Goal: Task Accomplishment & Management: Complete application form

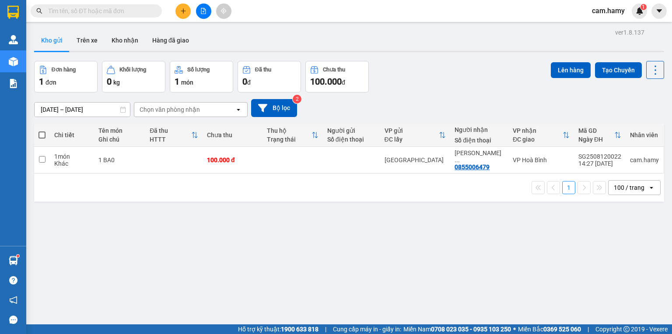
click at [201, 13] on icon "file-add" at bounding box center [203, 11] width 6 height 6
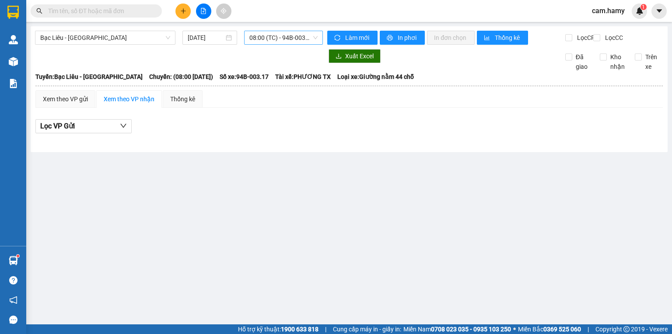
click at [299, 39] on span "08:00 (TC) - 94B-003.17" at bounding box center [283, 37] width 69 height 13
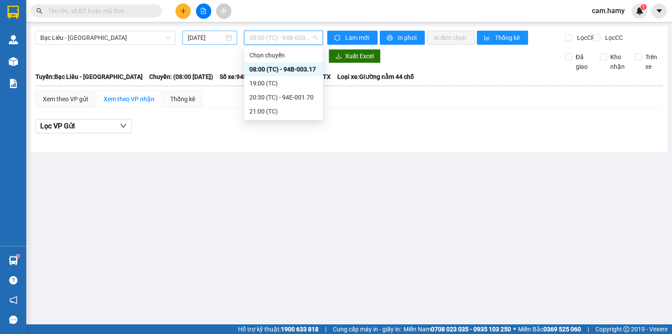
click at [211, 42] on div "[DATE]" at bounding box center [210, 38] width 54 height 14
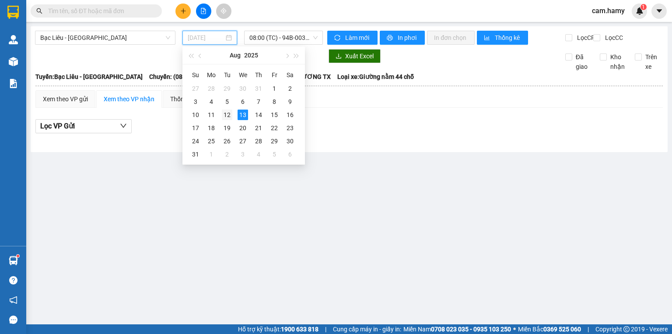
click at [228, 112] on div "12" at bounding box center [227, 114] width 11 height 11
type input "[DATE]"
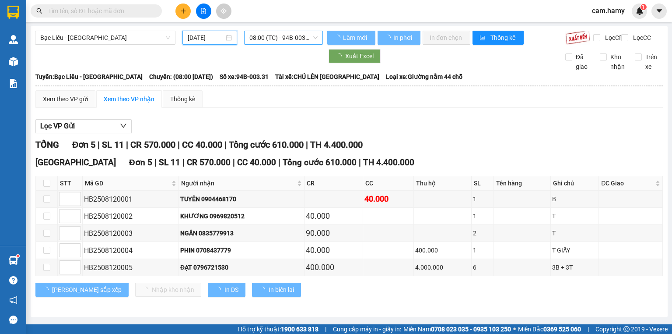
click at [287, 38] on span "08:00 (TC) - 94B-003.31" at bounding box center [283, 37] width 69 height 13
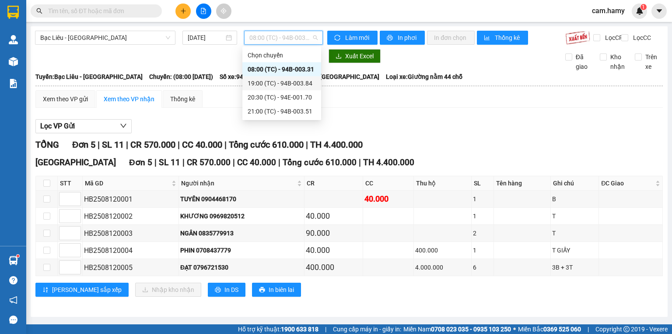
click at [296, 83] on div "19:00 (TC) - 94B-003.84" at bounding box center [282, 83] width 68 height 10
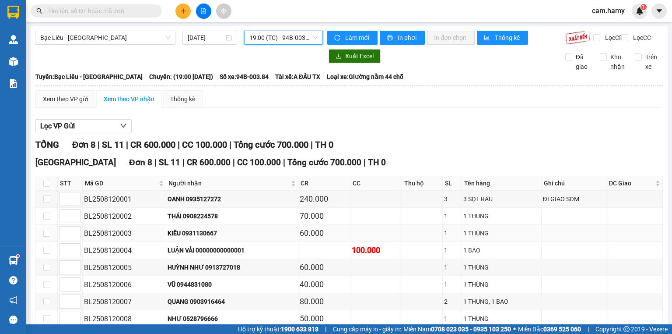
scroll to position [53, 0]
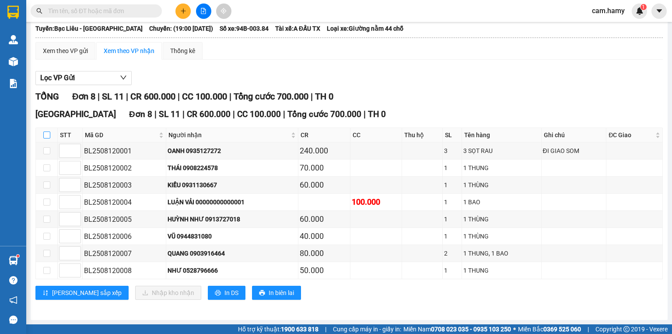
click at [47, 137] on input "checkbox" at bounding box center [46, 134] width 7 height 7
checkbox input "true"
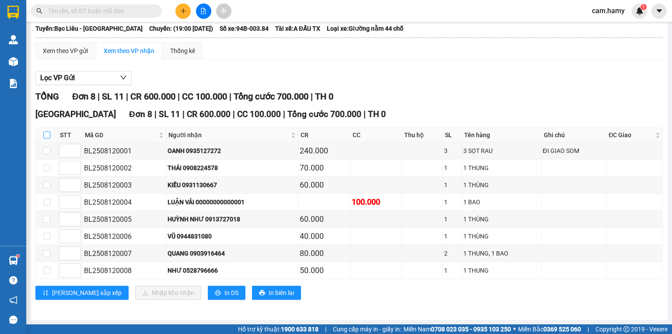
checkbox input "true"
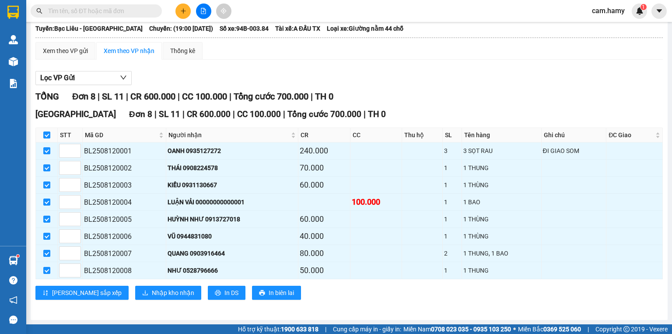
scroll to position [0, 0]
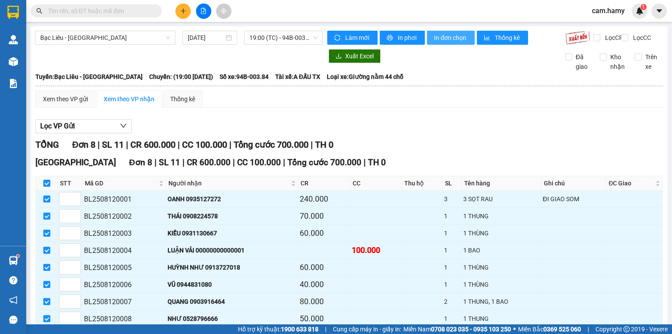
click at [436, 33] on span "In đơn chọn" at bounding box center [451, 38] width 34 height 10
click at [179, 13] on button at bounding box center [183, 11] width 15 height 15
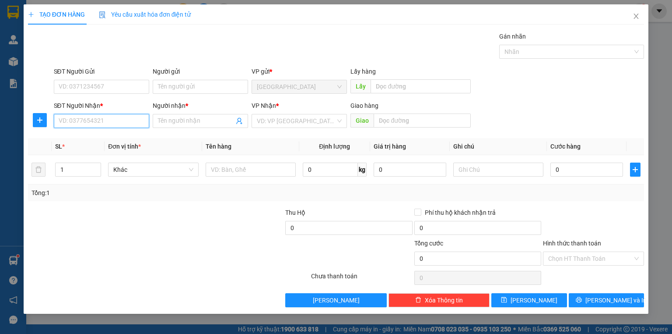
click at [119, 119] on input "SĐT Người Nhận *" at bounding box center [101, 121] width 95 height 14
type input "0375871783"
click at [186, 115] on span at bounding box center [200, 121] width 95 height 14
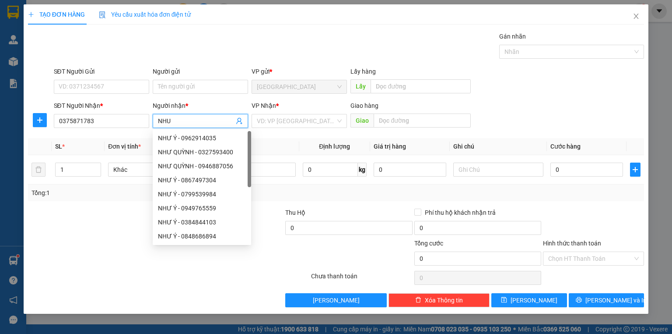
type input "NHU"
drag, startPoint x: 306, startPoint y: 138, endPoint x: 306, endPoint y: 131, distance: 7.0
click at [306, 138] on th "Định lượng" at bounding box center [334, 146] width 71 height 17
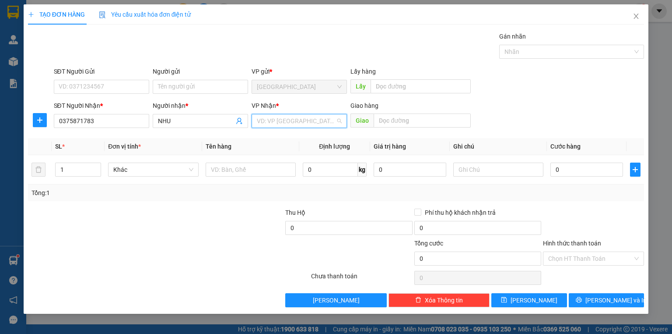
click at [309, 117] on input "search" at bounding box center [296, 120] width 79 height 13
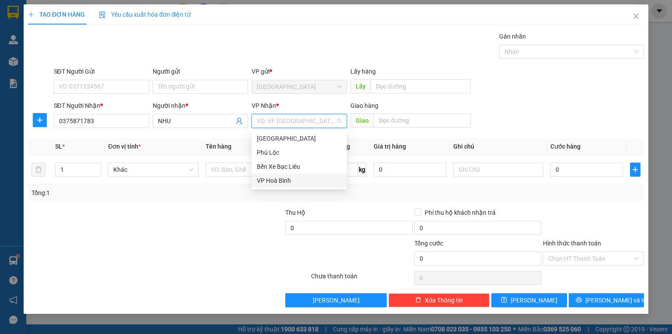
drag, startPoint x: 305, startPoint y: 178, endPoint x: 352, endPoint y: 163, distance: 49.7
click at [304, 178] on div "VP Hoà Bình" at bounding box center [299, 181] width 85 height 10
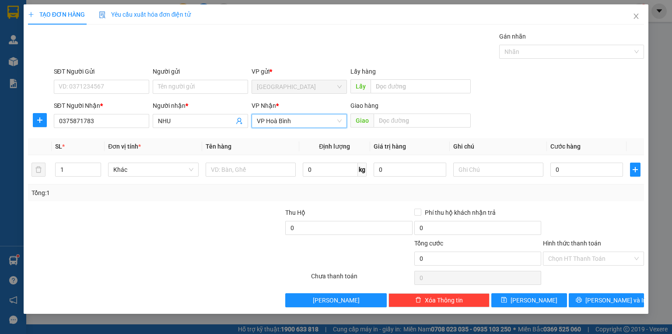
click at [574, 79] on div "SĐT Người Gửi VD: 0371234567 Người gửi Tên người gửi VP gửi * [GEOGRAPHIC_DATA]…" at bounding box center [349, 82] width 594 height 31
click at [82, 172] on input "1" at bounding box center [78, 169] width 45 height 13
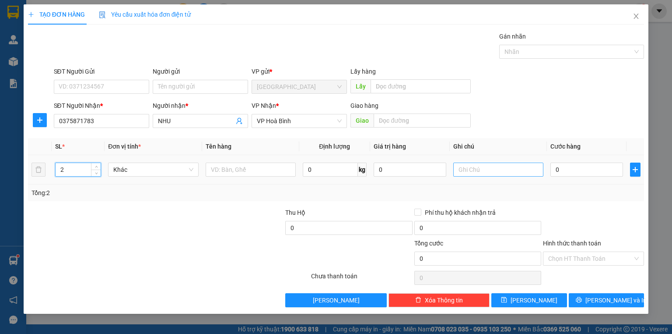
type input "2"
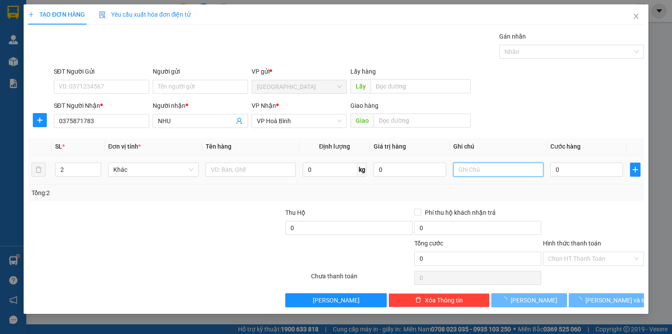
click at [470, 172] on input "text" at bounding box center [498, 169] width 90 height 14
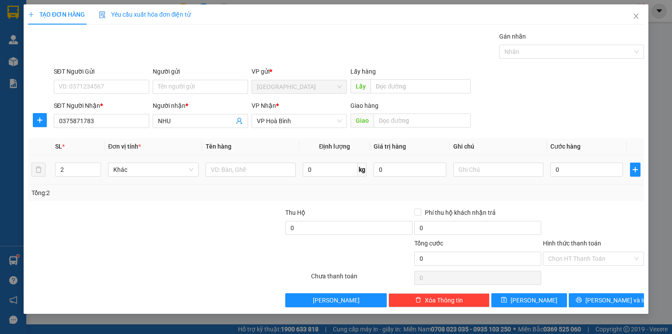
click at [86, 161] on div "2" at bounding box center [78, 170] width 46 height 18
click at [84, 164] on input "2" at bounding box center [78, 169] width 45 height 13
type input "2"
type input "3"
drag, startPoint x: 502, startPoint y: 164, endPoint x: 492, endPoint y: 167, distance: 10.0
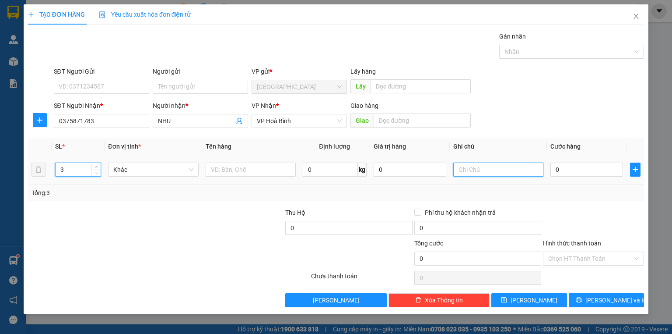
click at [500, 165] on input "text" at bounding box center [498, 169] width 90 height 14
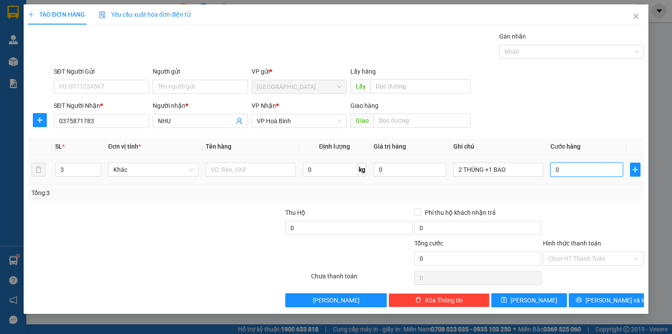
click at [583, 168] on input "0" at bounding box center [587, 169] width 73 height 14
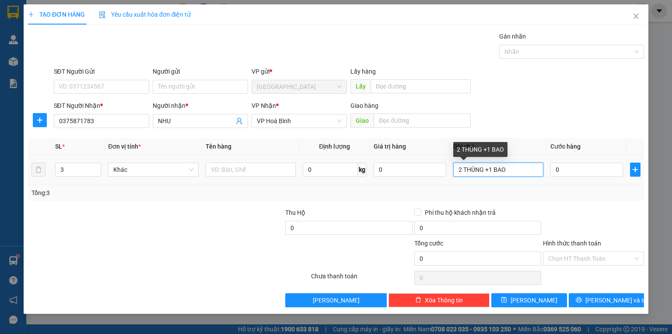
click at [485, 173] on input "2 THÙNG +1 BAO" at bounding box center [498, 169] width 90 height 14
type input "2 THÙNG NHỎ +1 BAO"
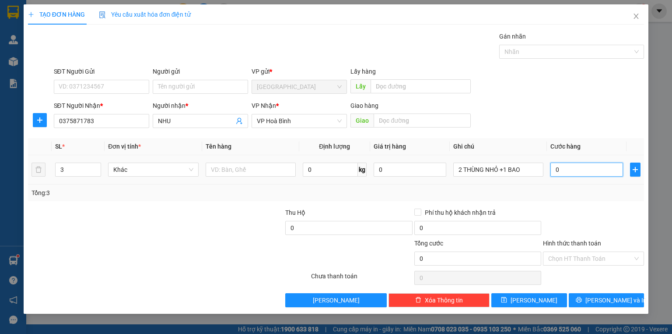
click at [571, 168] on input "0" at bounding box center [587, 169] width 73 height 14
type input "1"
type input "12"
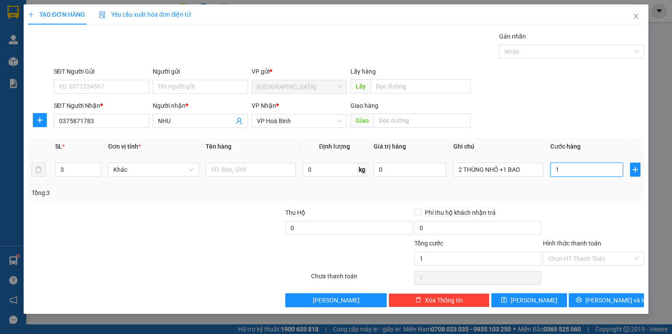
type input "12"
type input "120"
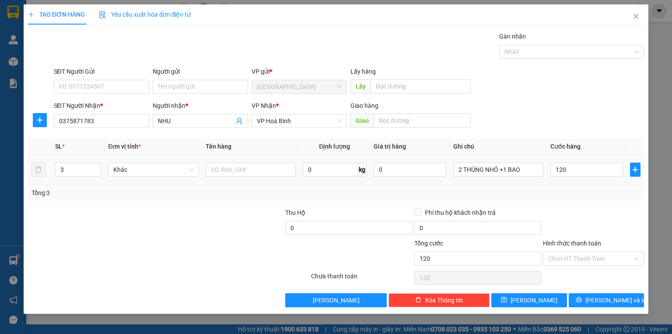
type input "120.000"
click at [577, 186] on div "Tổng: 3" at bounding box center [336, 192] width 616 height 17
click at [597, 250] on div "Hình thức thanh toán" at bounding box center [593, 244] width 101 height 13
click at [598, 255] on input "Hình thức thanh toán" at bounding box center [590, 258] width 84 height 13
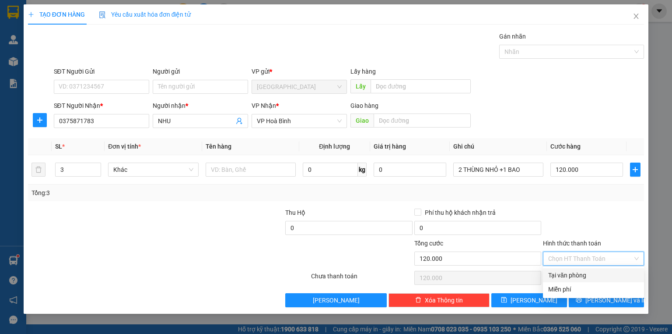
click at [588, 275] on div "Tại văn phòng" at bounding box center [593, 275] width 91 height 10
type input "0"
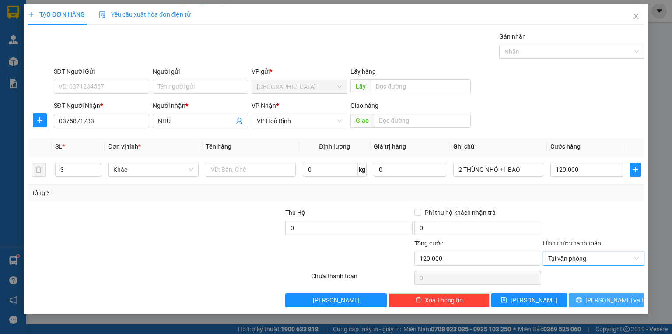
click at [605, 297] on span "[PERSON_NAME] và In" at bounding box center [616, 300] width 61 height 10
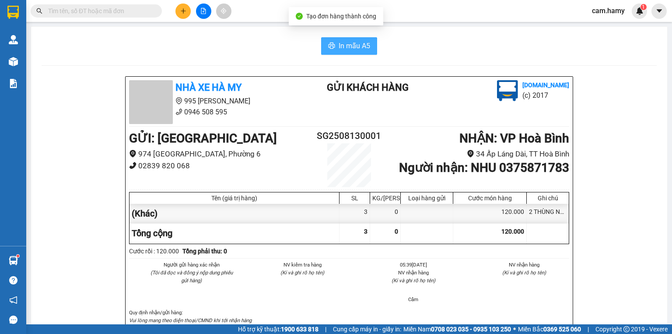
click at [336, 46] on button "In mẫu A5" at bounding box center [349, 46] width 56 height 18
click at [201, 12] on icon "file-add" at bounding box center [203, 11] width 6 height 6
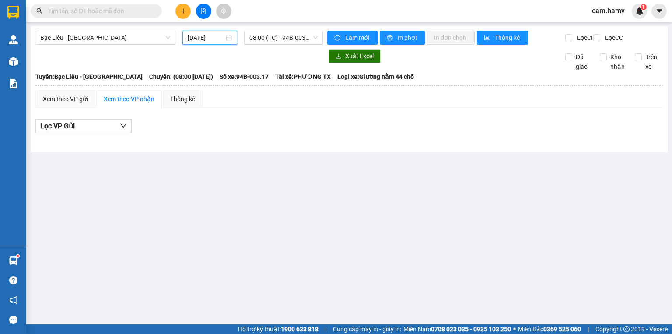
click at [198, 40] on input "[DATE]" at bounding box center [206, 38] width 36 height 10
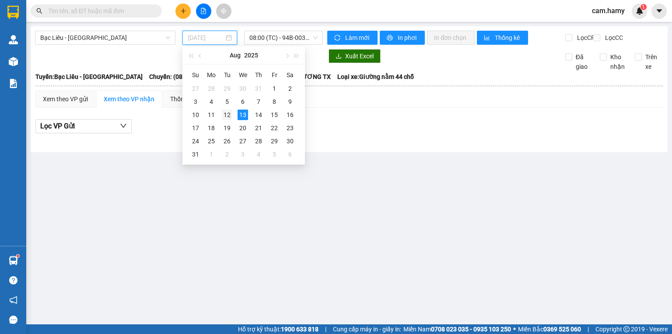
click at [226, 114] on div "12" at bounding box center [227, 114] width 11 height 11
type input "[DATE]"
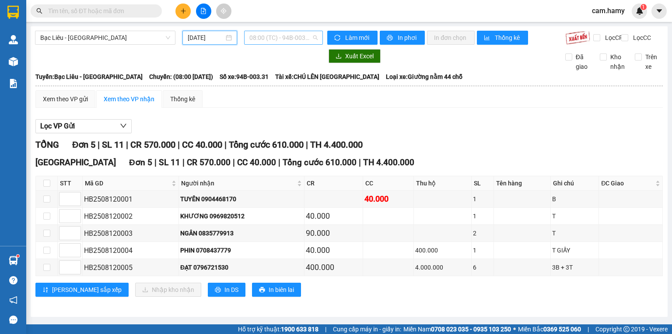
click at [279, 41] on span "08:00 (TC) - 94B-003.31" at bounding box center [283, 37] width 69 height 13
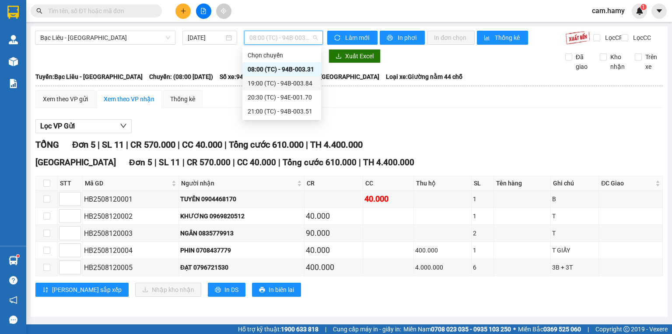
click at [282, 86] on div "19:00 (TC) - 94B-003.84" at bounding box center [282, 83] width 68 height 10
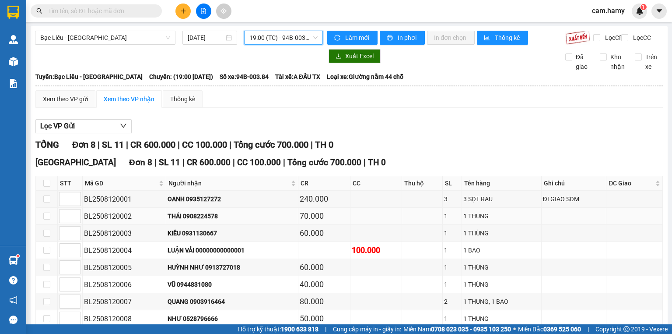
scroll to position [53, 0]
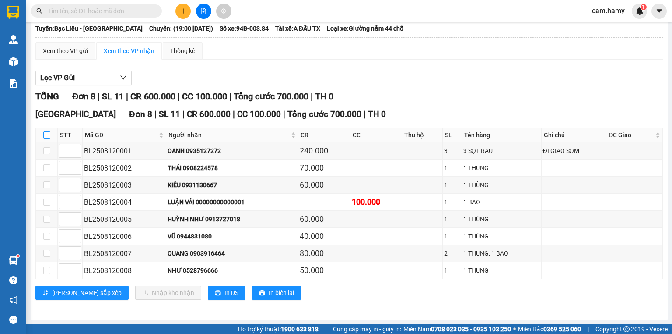
click at [46, 136] on input "checkbox" at bounding box center [46, 134] width 7 height 7
checkbox input "true"
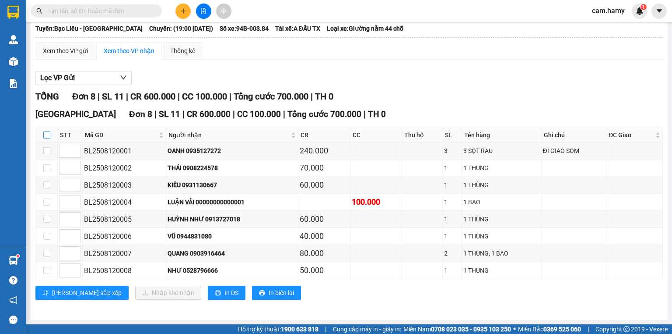
checkbox input "true"
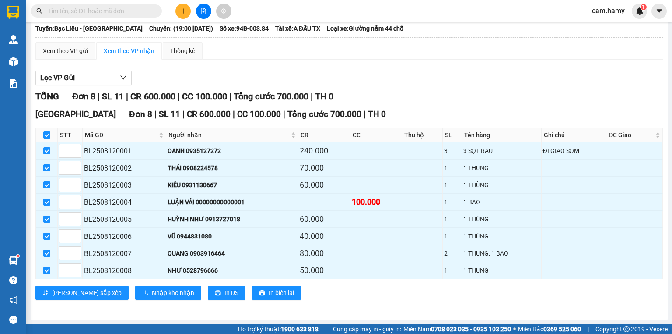
scroll to position [0, 0]
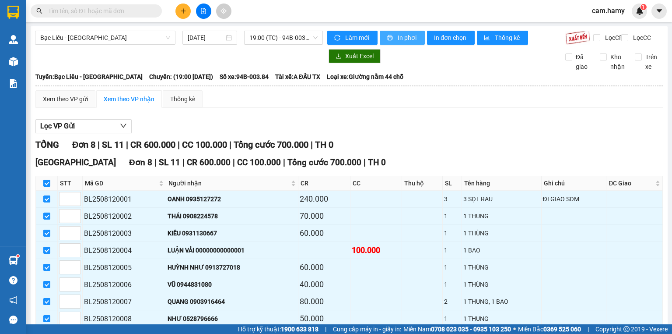
click at [410, 39] on span "In phơi" at bounding box center [408, 38] width 20 height 10
click at [260, 41] on span "19:00 (TC) - 94B-003.84" at bounding box center [283, 37] width 69 height 13
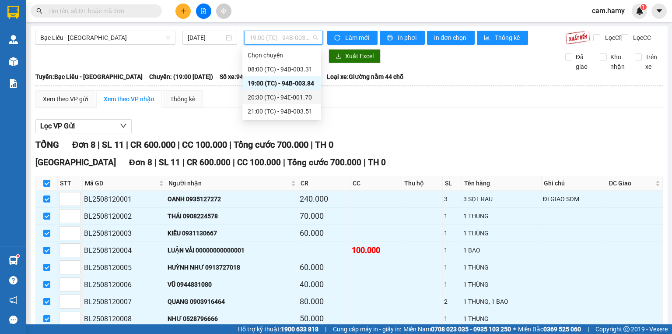
click at [283, 95] on div "20:30 (TC) - 94E-001.70" at bounding box center [282, 97] width 68 height 10
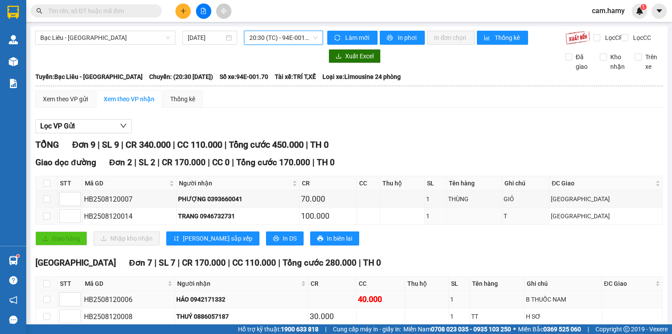
scroll to position [135, 0]
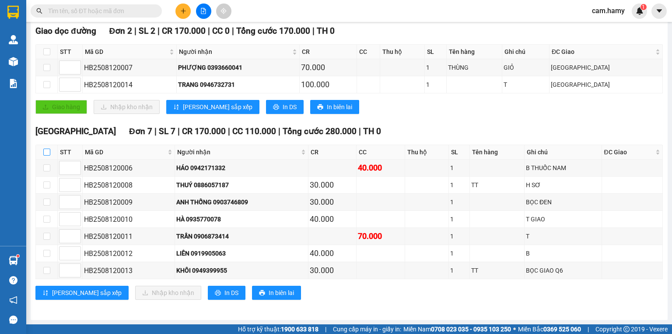
click at [44, 153] on input "checkbox" at bounding box center [46, 151] width 7 height 7
checkbox input "true"
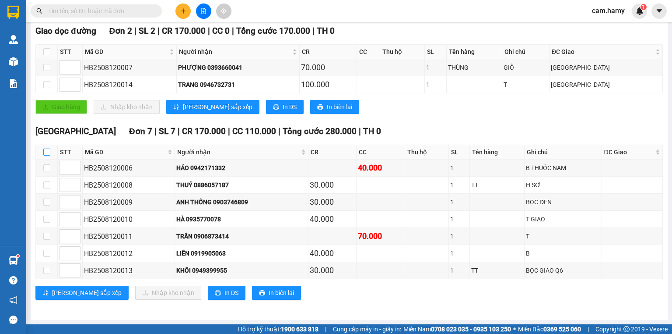
checkbox input "true"
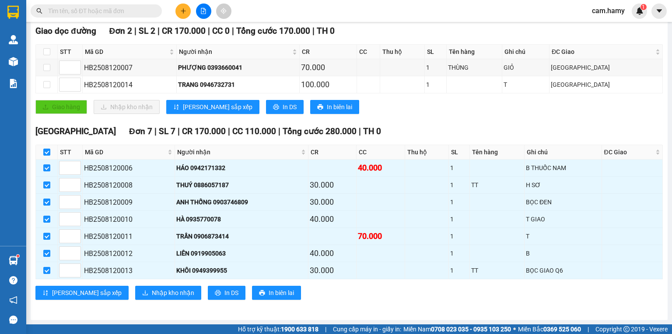
scroll to position [0, 0]
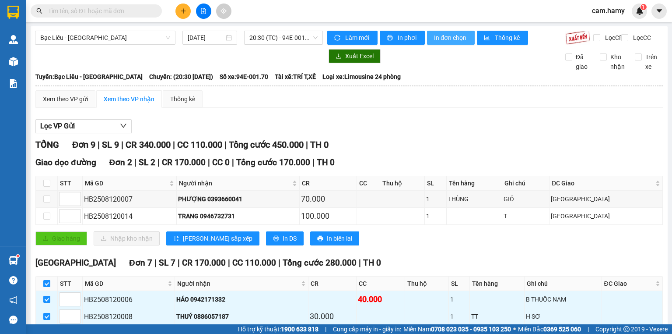
click at [445, 44] on button "In đơn chọn" at bounding box center [451, 38] width 48 height 14
click at [275, 40] on span "20:30 (TC) - 94E-001.70" at bounding box center [283, 37] width 69 height 13
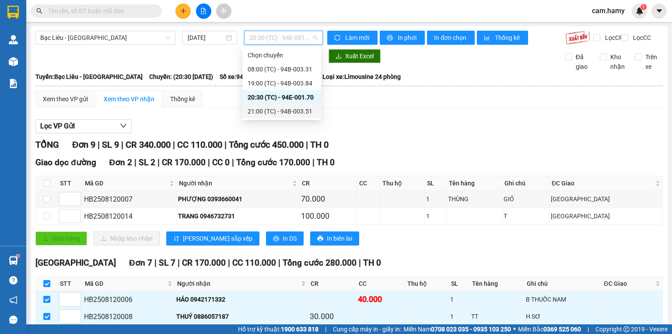
click at [271, 110] on div "21:00 (TC) - 94B-003.51" at bounding box center [282, 111] width 68 height 10
